Goal: Transaction & Acquisition: Purchase product/service

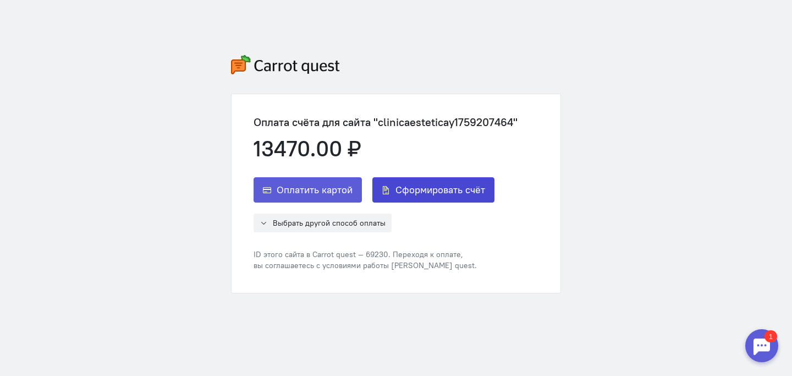
click at [439, 192] on span "Сформировать счёт" at bounding box center [440, 189] width 90 height 13
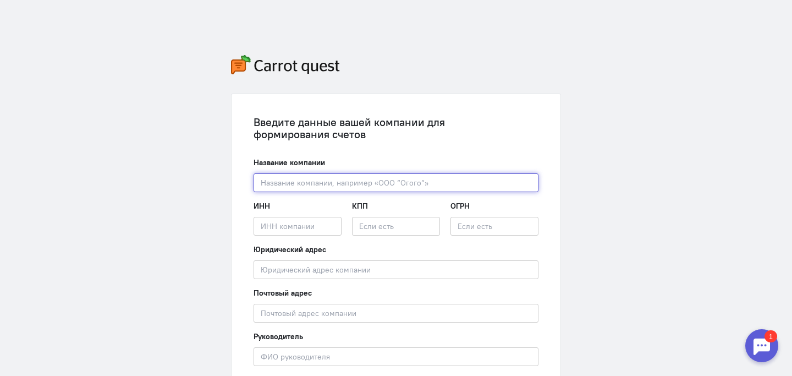
click at [309, 184] on input "text" at bounding box center [396, 182] width 285 height 19
paste input "«КЛИНИКА ДОКТОРА [PERSON_NAME]»"
type input "ООО «КЛИНИКА ДОКТОРА [PERSON_NAME]»"
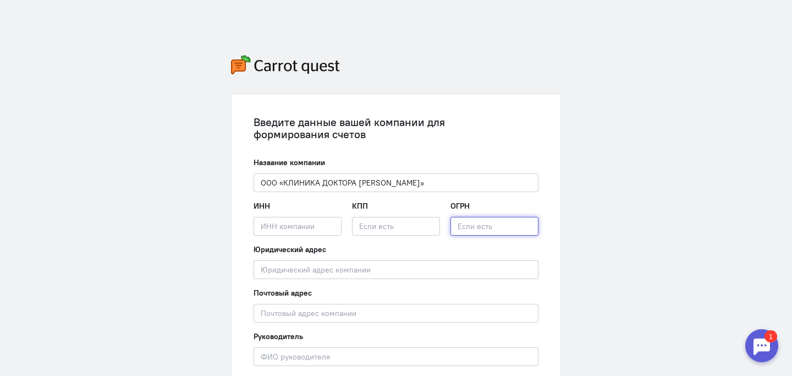
click at [463, 228] on input "text" at bounding box center [494, 226] width 88 height 19
paste input "1247400032770"
type input "1247400032770"
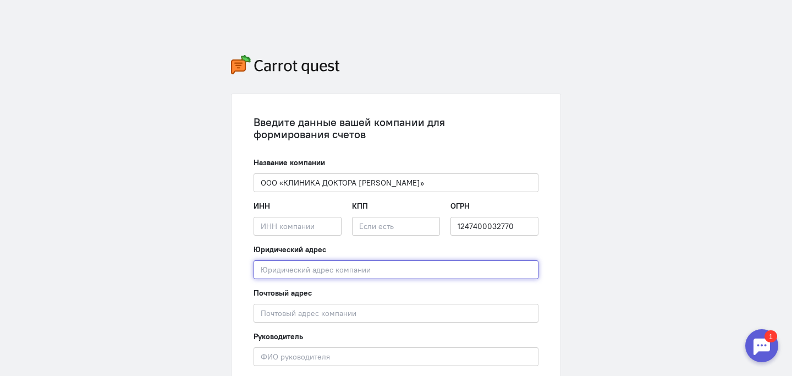
click at [314, 267] on input "text" at bounding box center [396, 269] width 285 height 19
paste input "[STREET_ADDRESS][PERSON_NAME]», помещение №9"
type input "[STREET_ADDRESS][PERSON_NAME]», помещение №9"
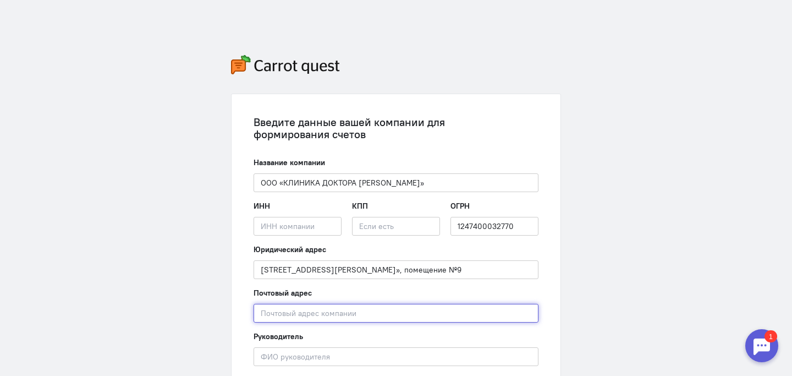
click at [332, 317] on input "text" at bounding box center [396, 313] width 285 height 19
paste input "[STREET_ADDRESS][PERSON_NAME]», помещение №9"
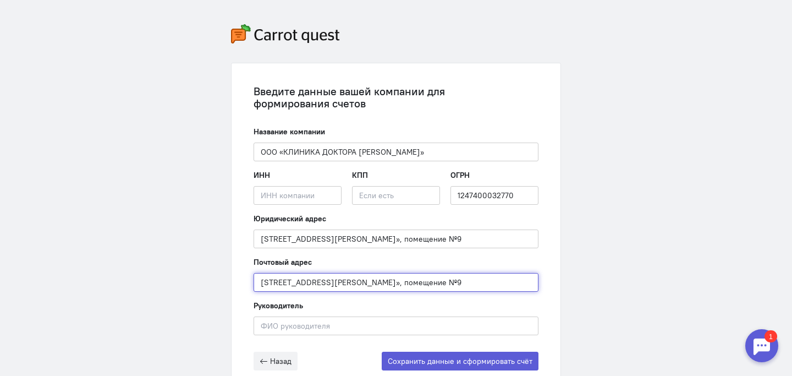
scroll to position [30, 0]
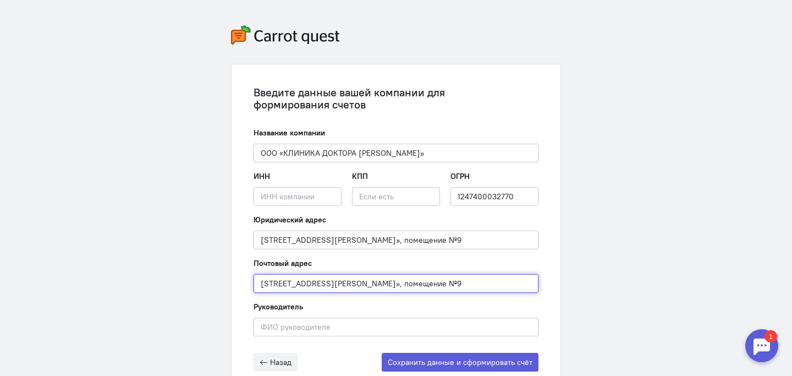
type input "[STREET_ADDRESS][PERSON_NAME]», помещение №9"
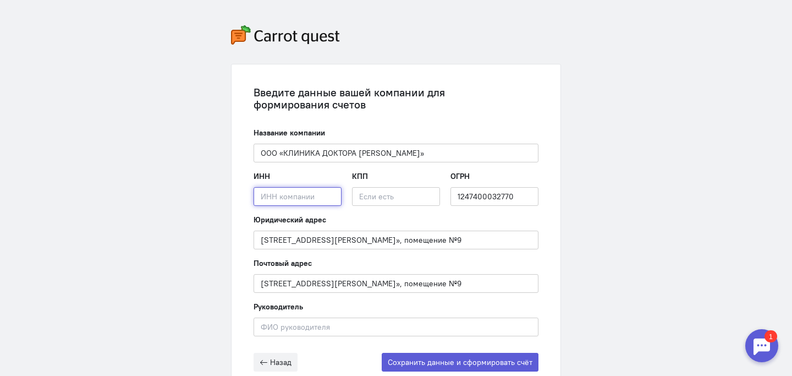
click at [288, 202] on input "text" at bounding box center [298, 196] width 88 height 19
paste input "7453362330"
type input "7453362330"
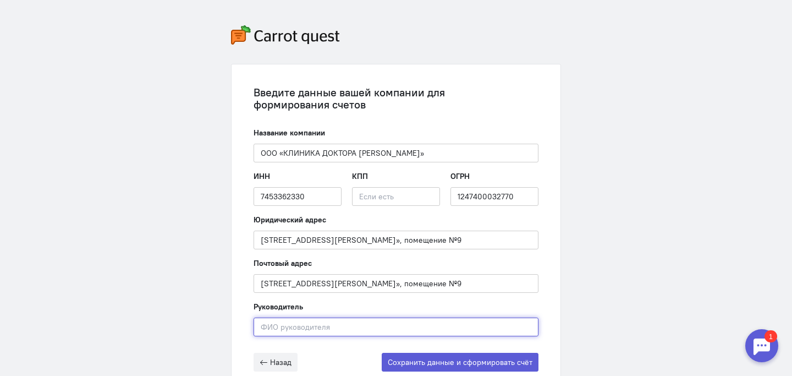
click at [284, 328] on input "text" at bounding box center [396, 326] width 285 height 19
paste input "[PERSON_NAME]"
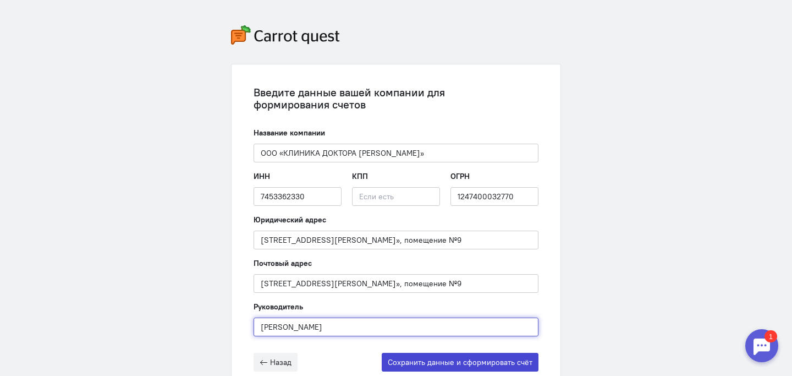
type input "[PERSON_NAME]"
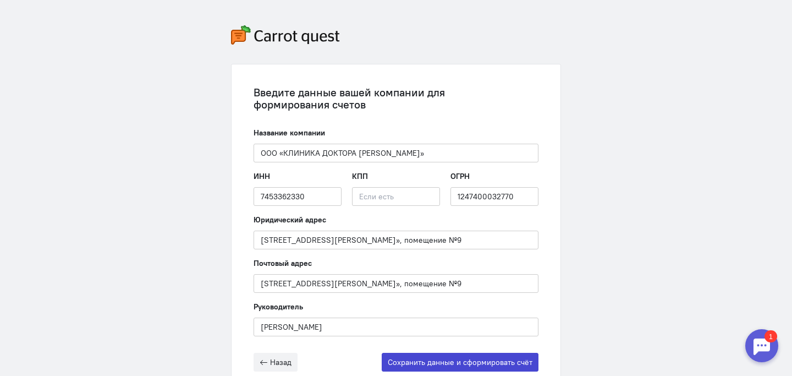
click at [422, 359] on button "Сохранить данные и сформировать счёт" at bounding box center [460, 362] width 157 height 19
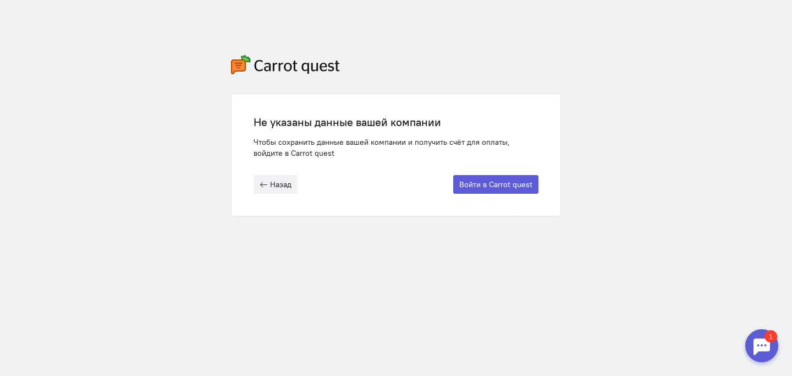
scroll to position [0, 0]
click at [759, 340] on div at bounding box center [761, 345] width 33 height 33
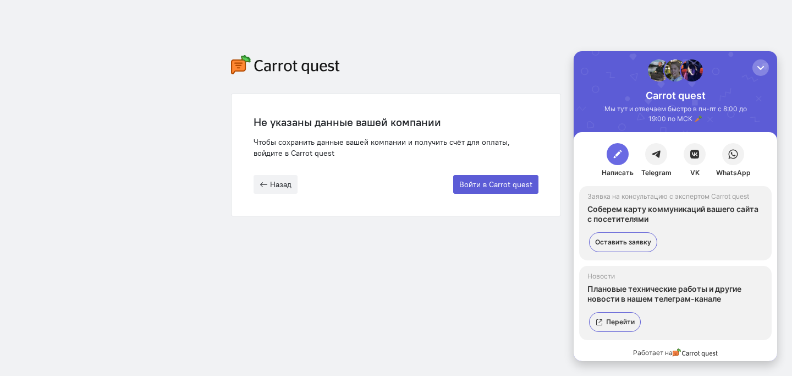
click at [619, 154] on span "button" at bounding box center [617, 154] width 11 height 11
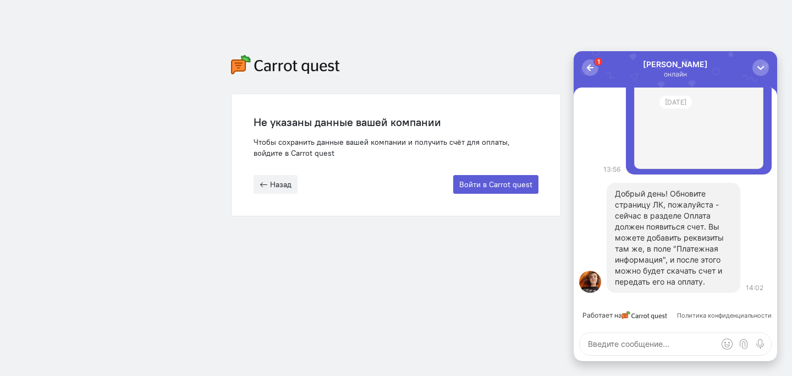
click at [673, 345] on textarea at bounding box center [675, 344] width 191 height 22
type textarea "Не получается"
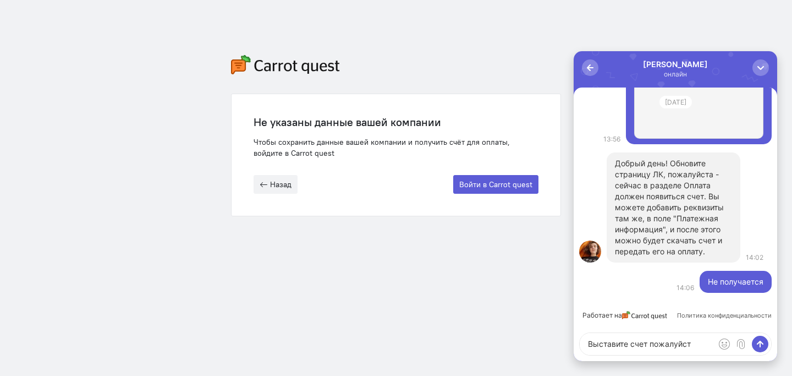
type textarea "Выставите счет пожалуйста"
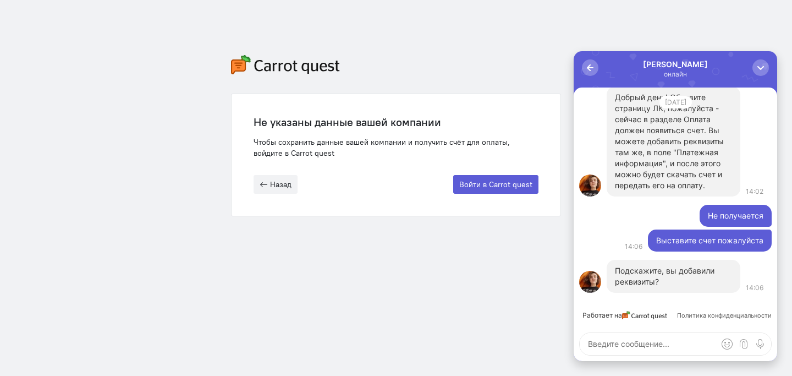
click at [648, 340] on textarea at bounding box center [675, 344] width 191 height 22
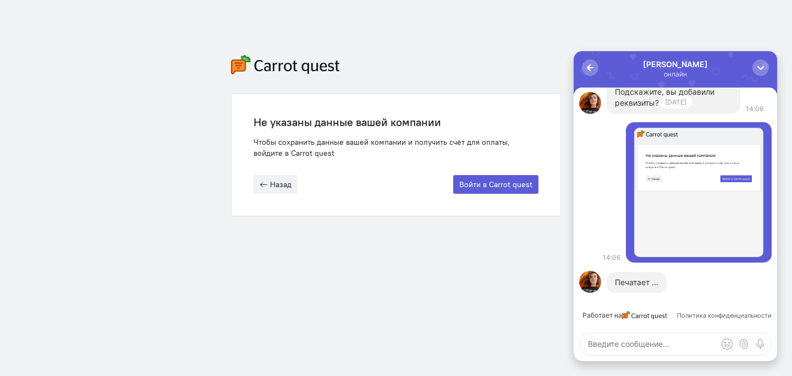
click at [670, 345] on textarea at bounding box center [675, 344] width 191 height 22
type textarea "Вот так выкидывает"
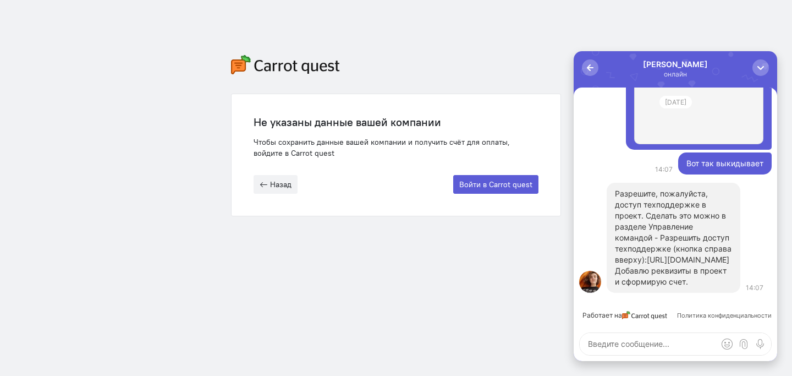
click at [674, 255] on link "[URL][DOMAIN_NAME]" at bounding box center [688, 259] width 83 height 9
click at [500, 187] on button "Войти в Carrot quest" at bounding box center [495, 184] width 85 height 19
